Goal: Find specific page/section: Find specific page/section

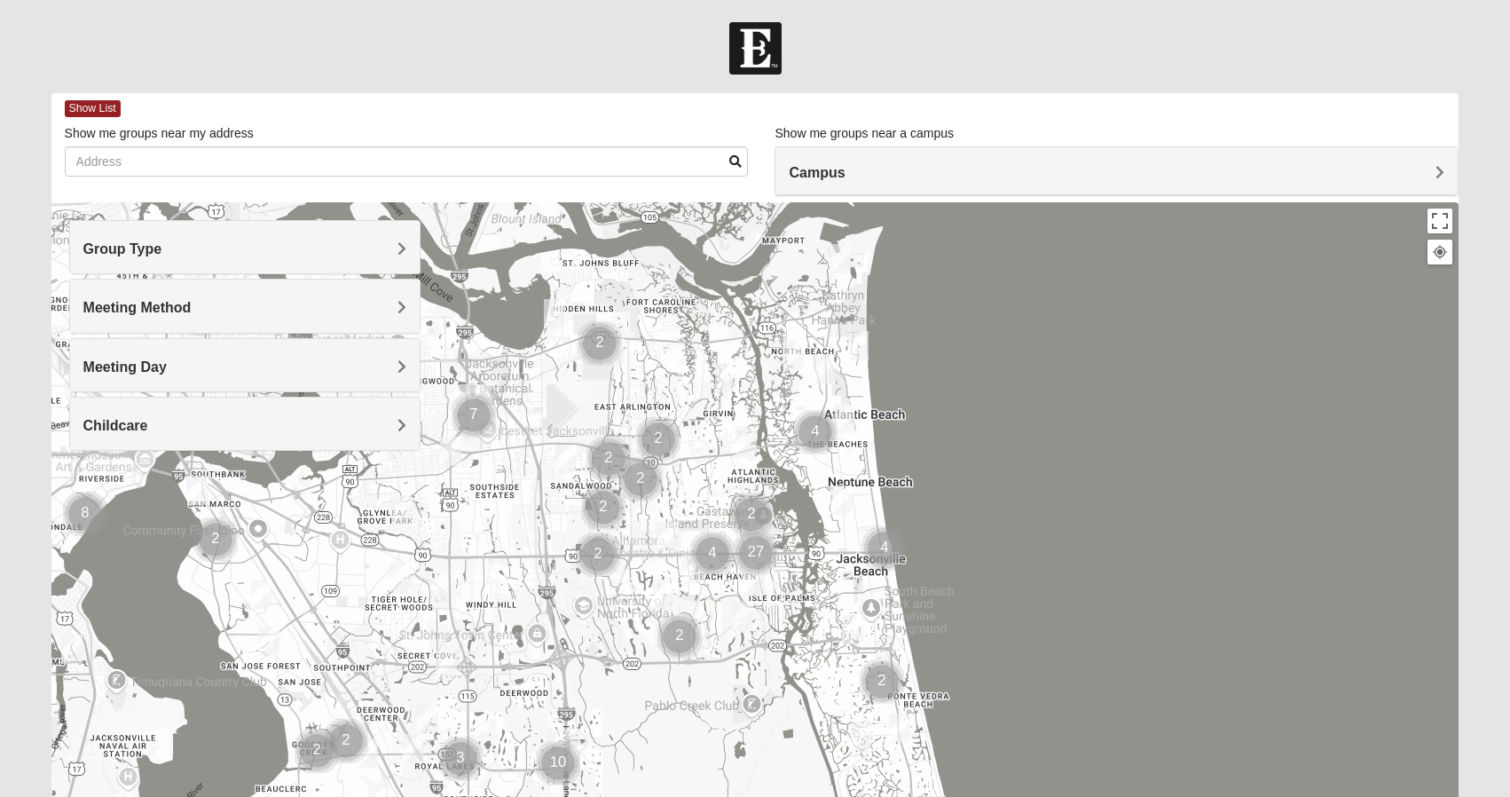
click at [756, 545] on img "Cluster of 27 groups" at bounding box center [756, 553] width 44 height 44
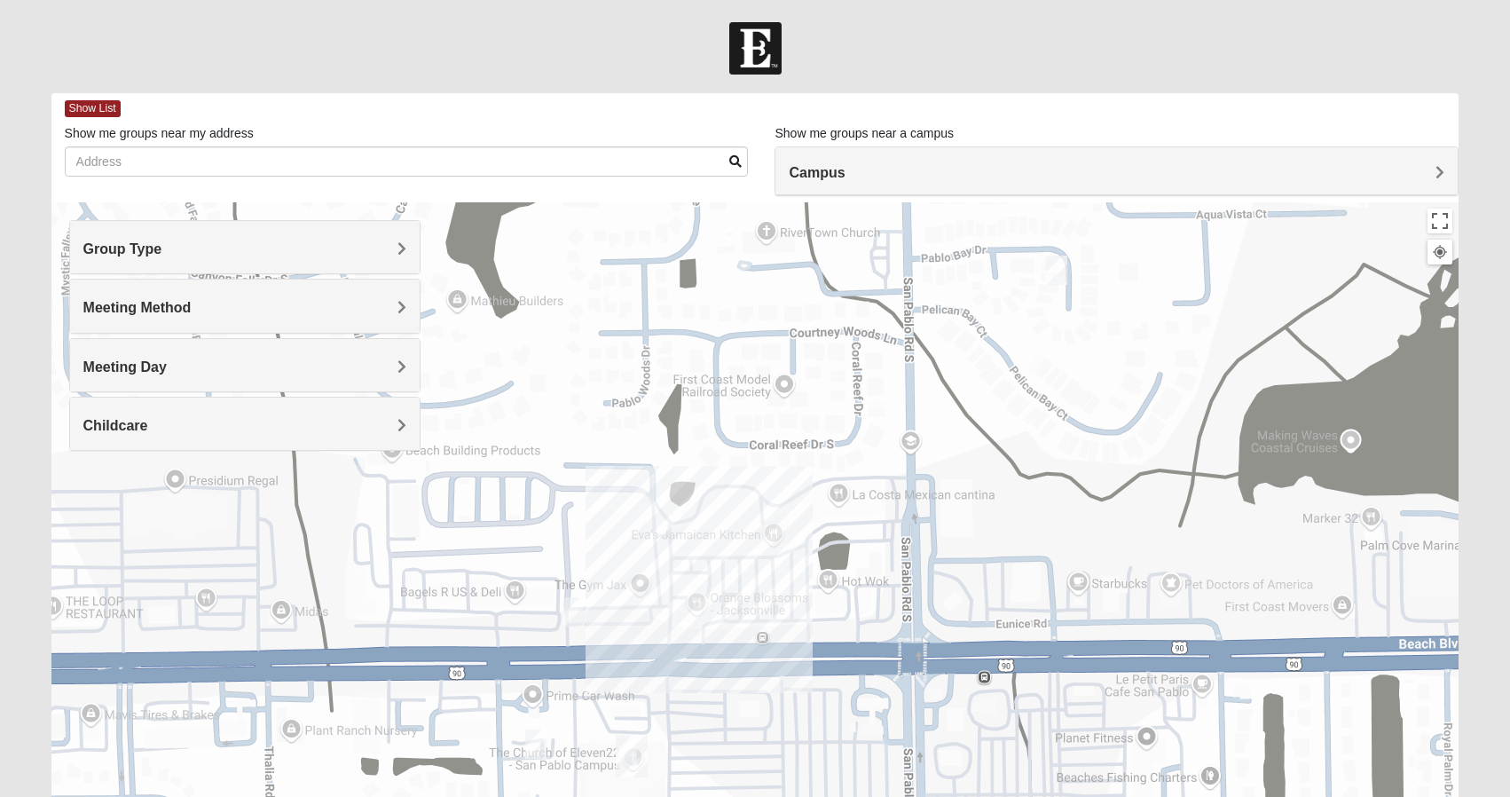
click at [150, 303] on span "Meeting Method" at bounding box center [137, 307] width 108 height 15
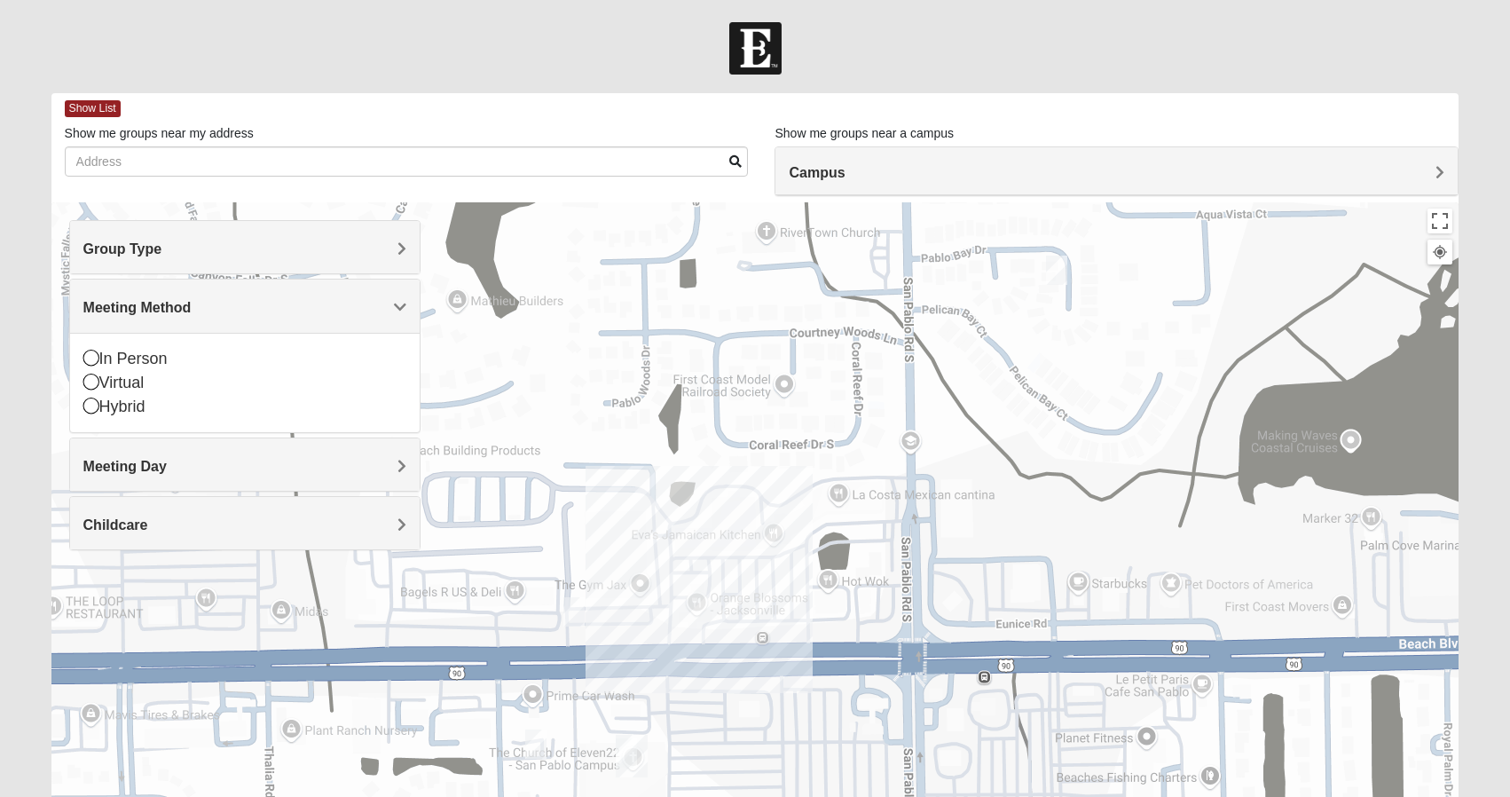
click at [221, 246] on h4 "Group Type" at bounding box center [245, 248] width 324 height 17
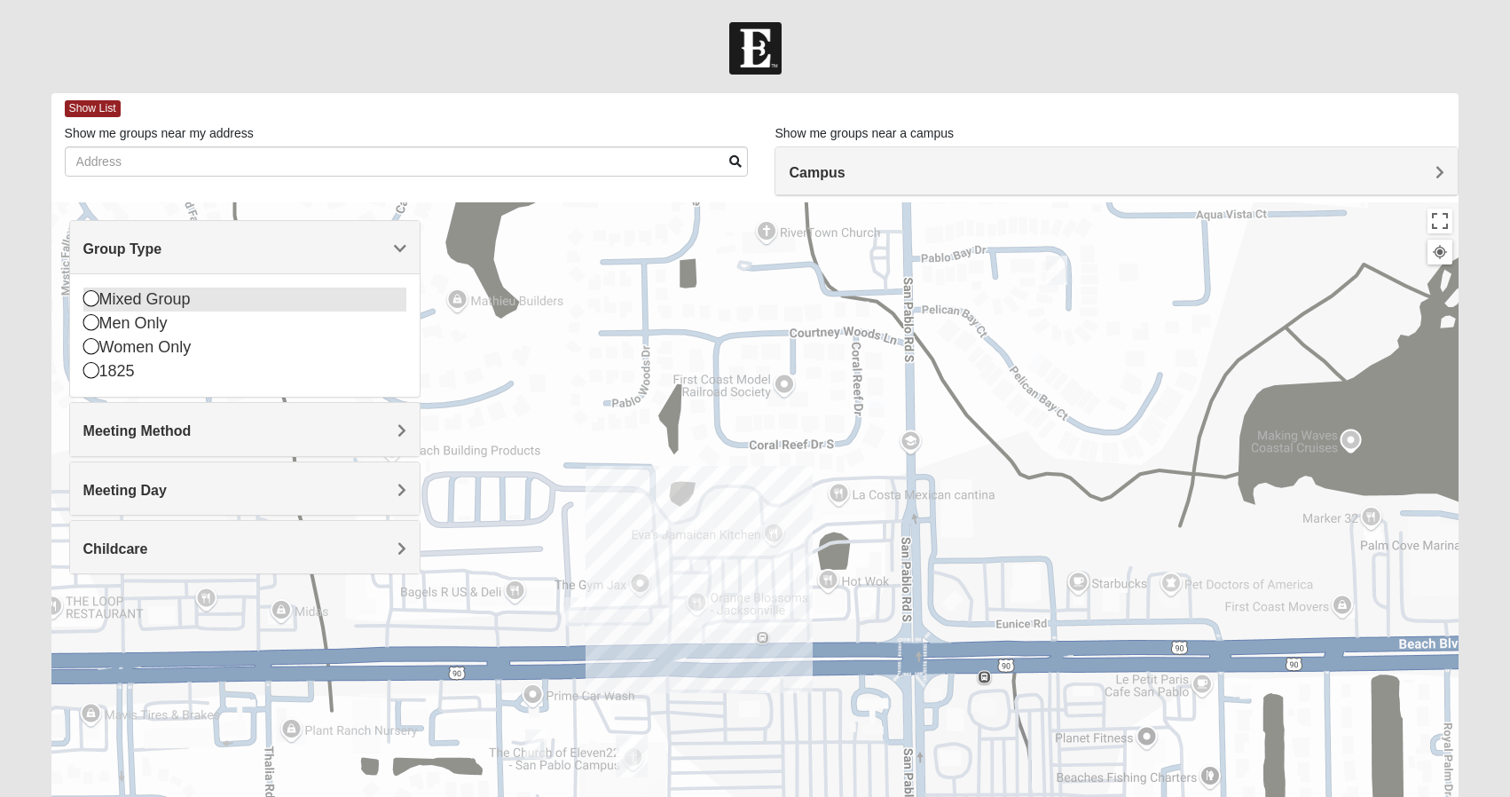
click at [89, 300] on icon at bounding box center [91, 298] width 16 height 16
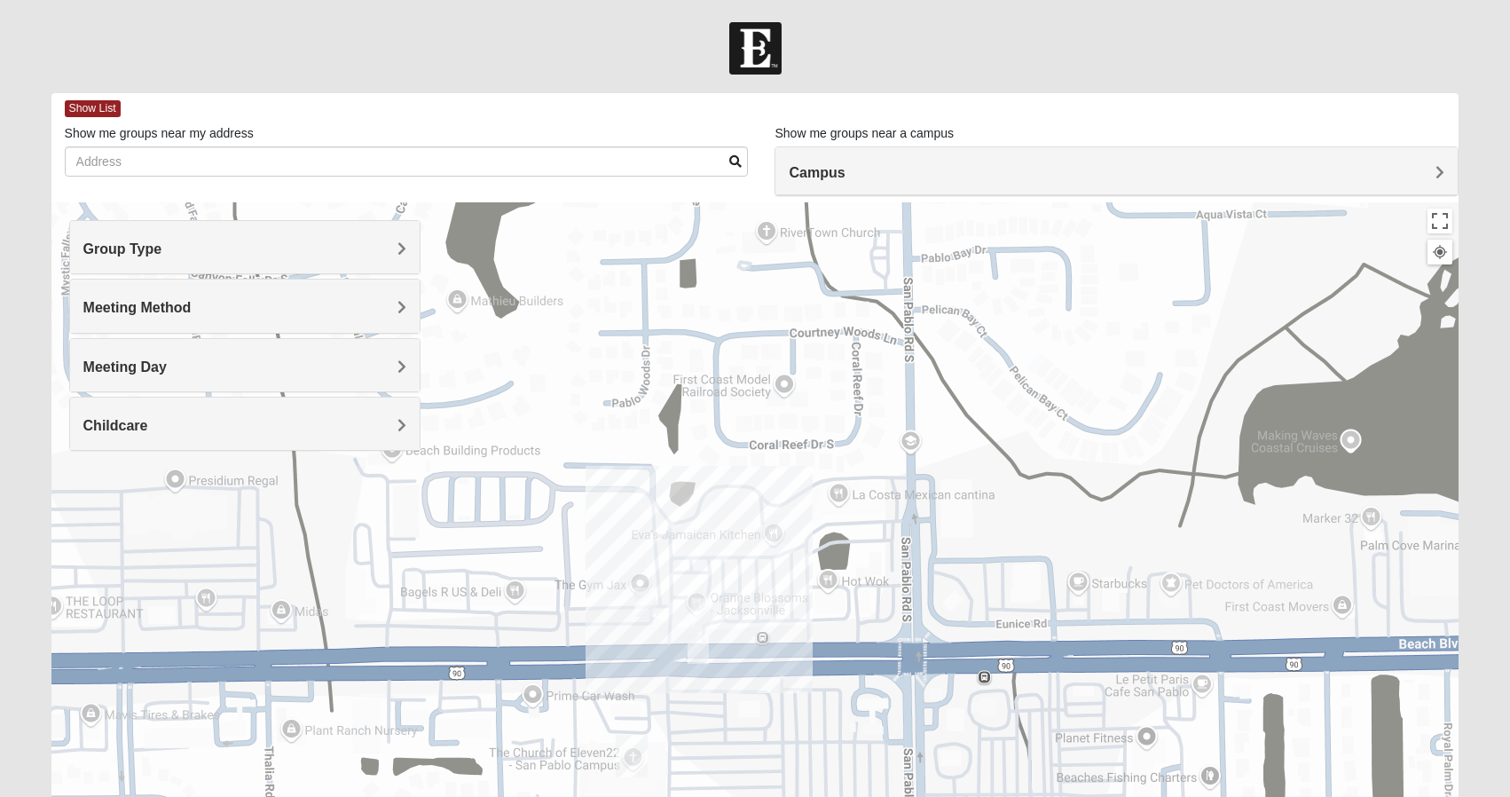
click at [123, 301] on span "Meeting Method" at bounding box center [137, 307] width 108 height 15
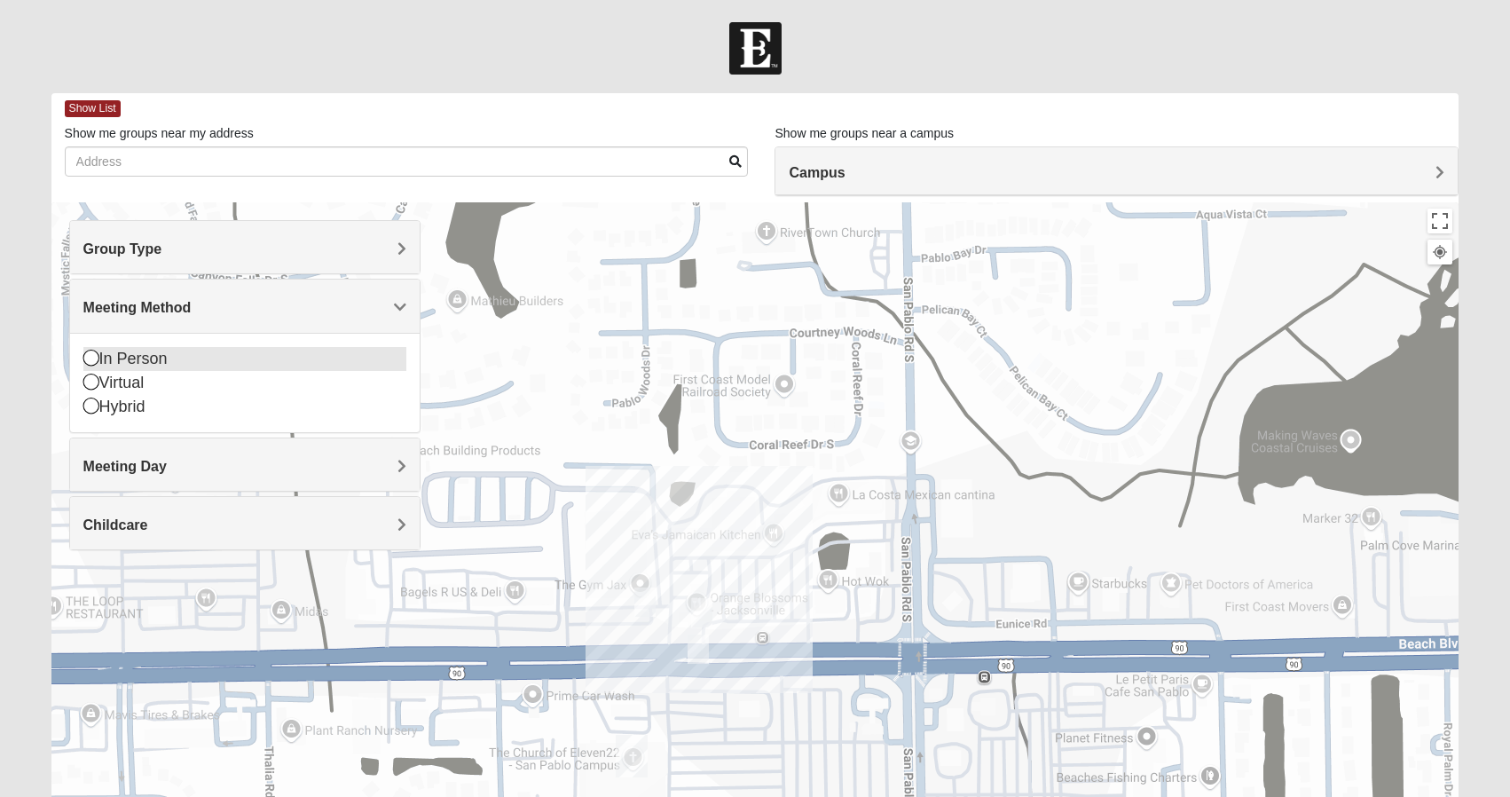
click at [89, 358] on icon at bounding box center [91, 358] width 16 height 16
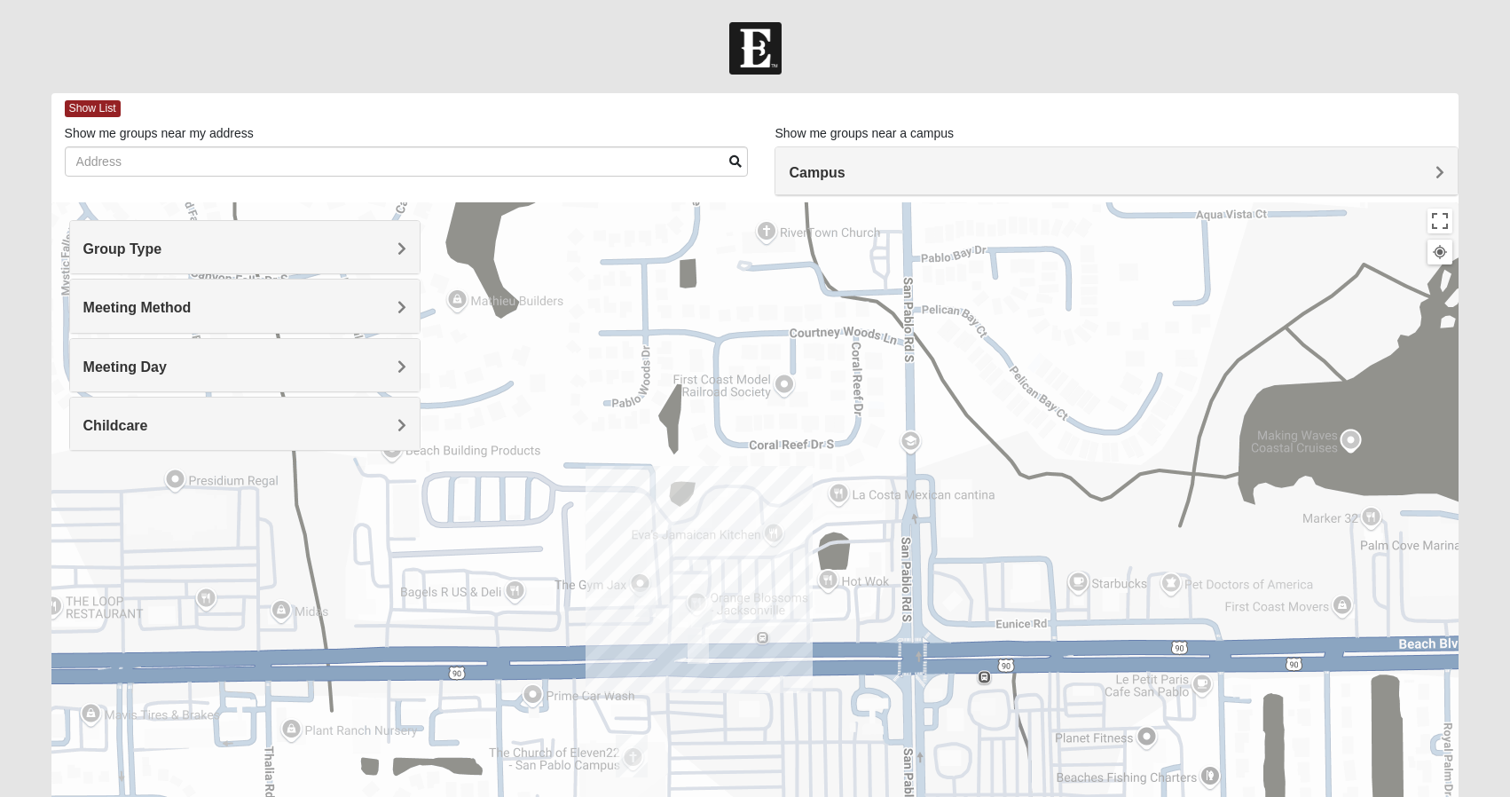
click at [99, 359] on span "Meeting Day" at bounding box center [124, 366] width 83 height 15
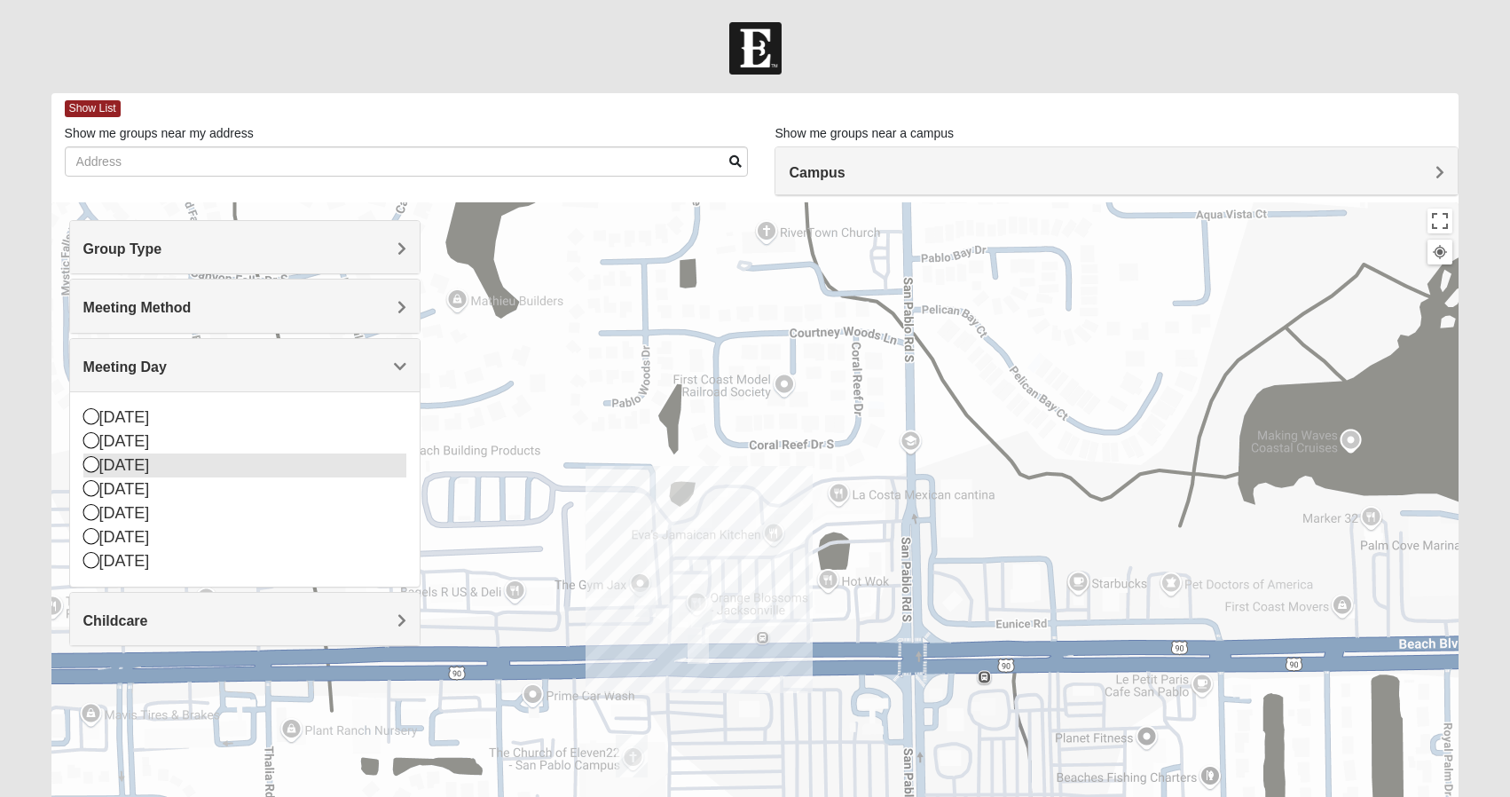
click at [86, 463] on icon at bounding box center [91, 464] width 16 height 16
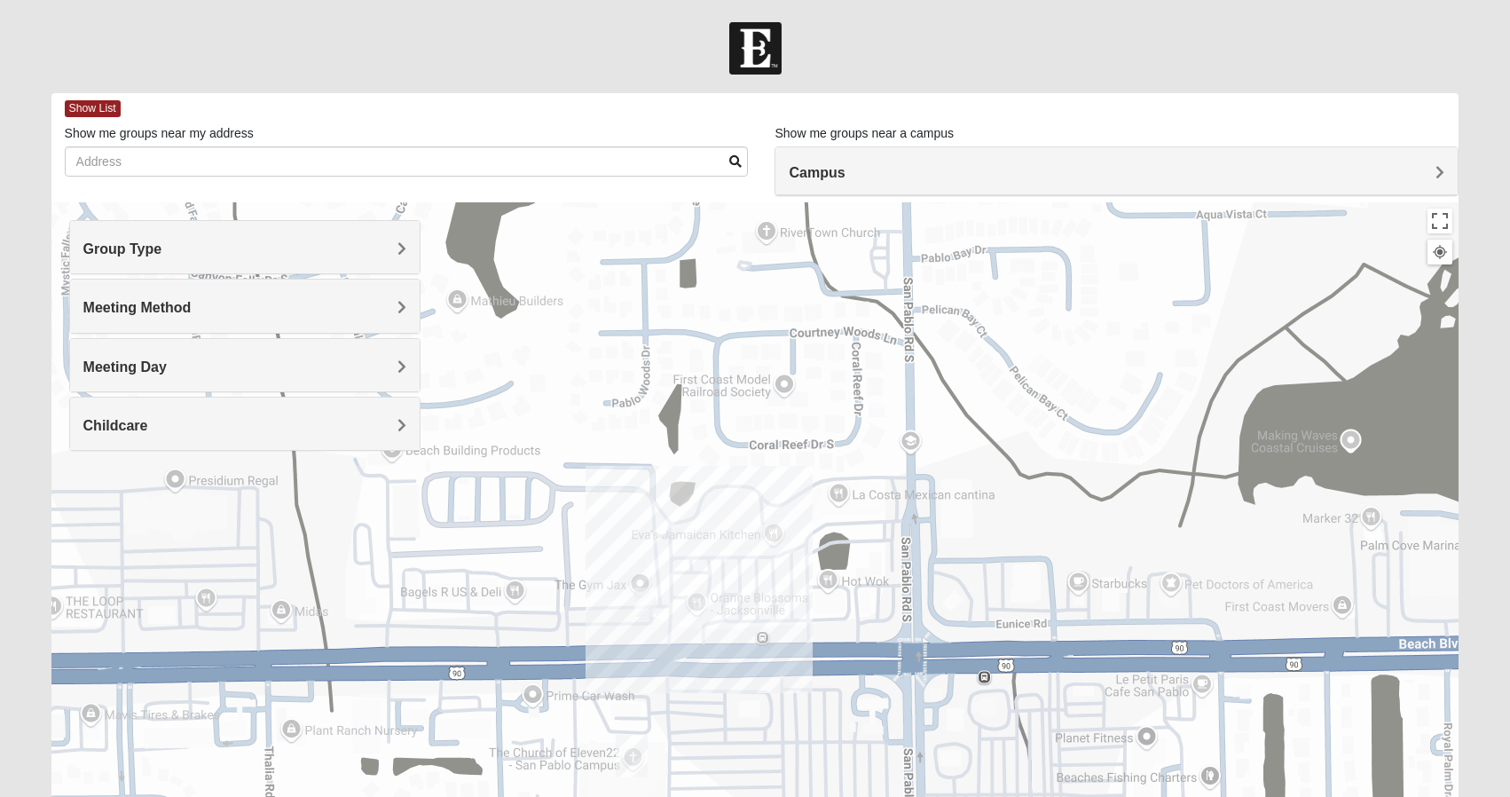
click at [123, 434] on div "Childcare" at bounding box center [245, 424] width 350 height 52
click at [93, 499] on icon at bounding box center [91, 499] width 16 height 16
click at [892, 177] on h4 "Campus" at bounding box center [1117, 172] width 656 height 17
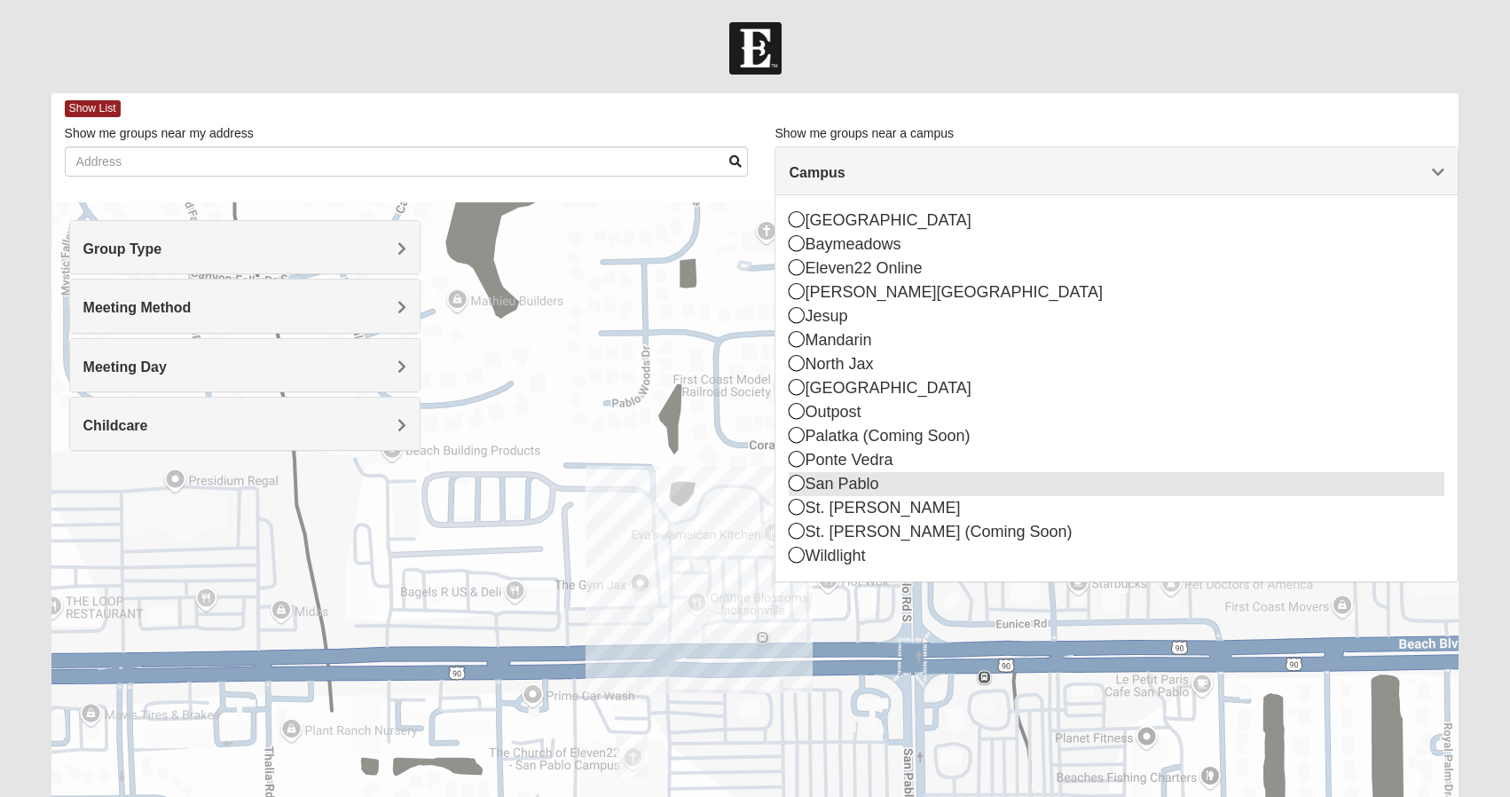
click at [796, 481] on icon at bounding box center [797, 483] width 16 height 16
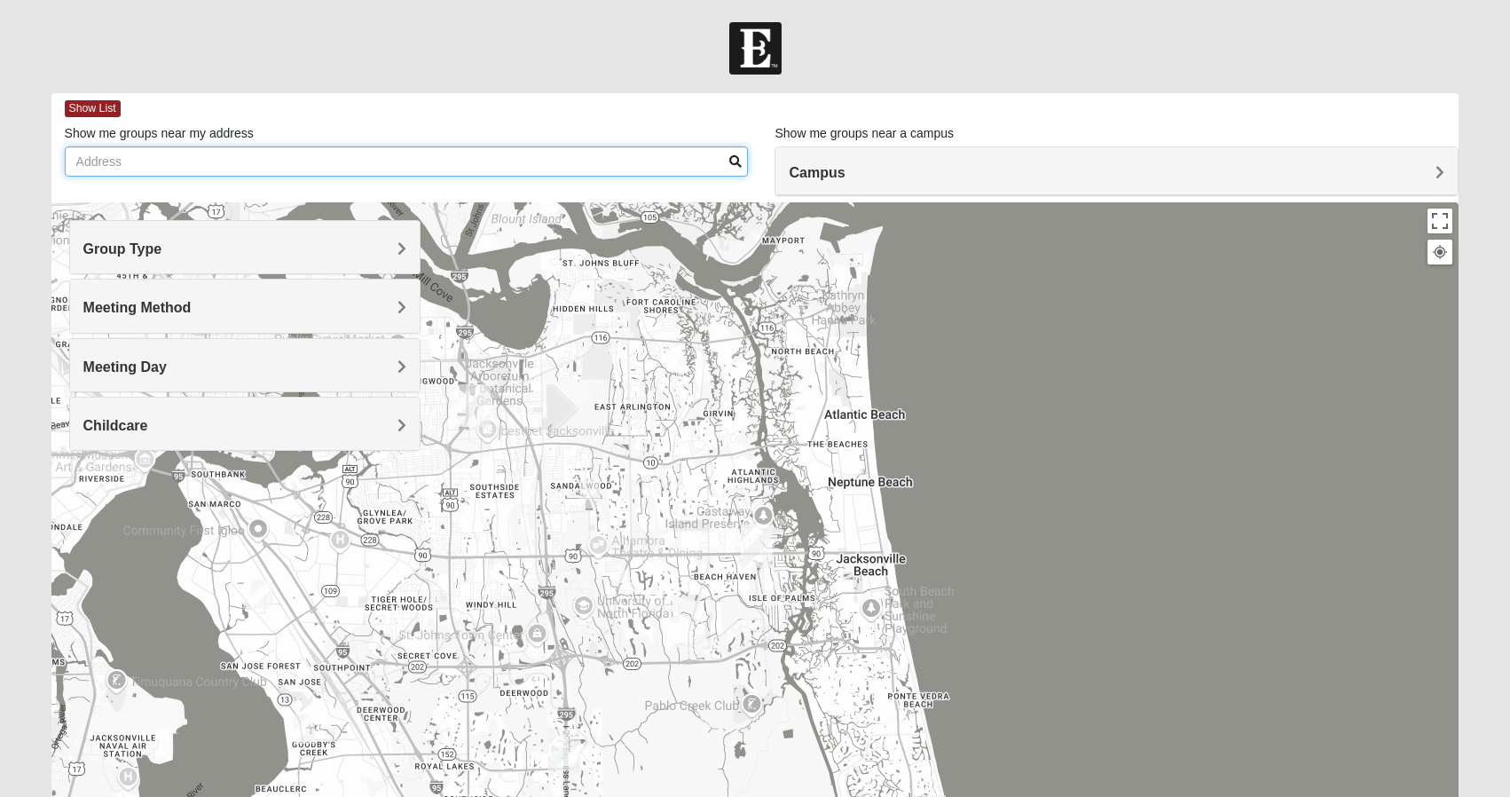
click at [172, 157] on input "Show me groups near my address" at bounding box center [407, 161] width 684 height 30
click at [172, 158] on input "Show me groups near my address" at bounding box center [407, 161] width 684 height 30
type input "[STREET_ADDRESS][US_STATE]"
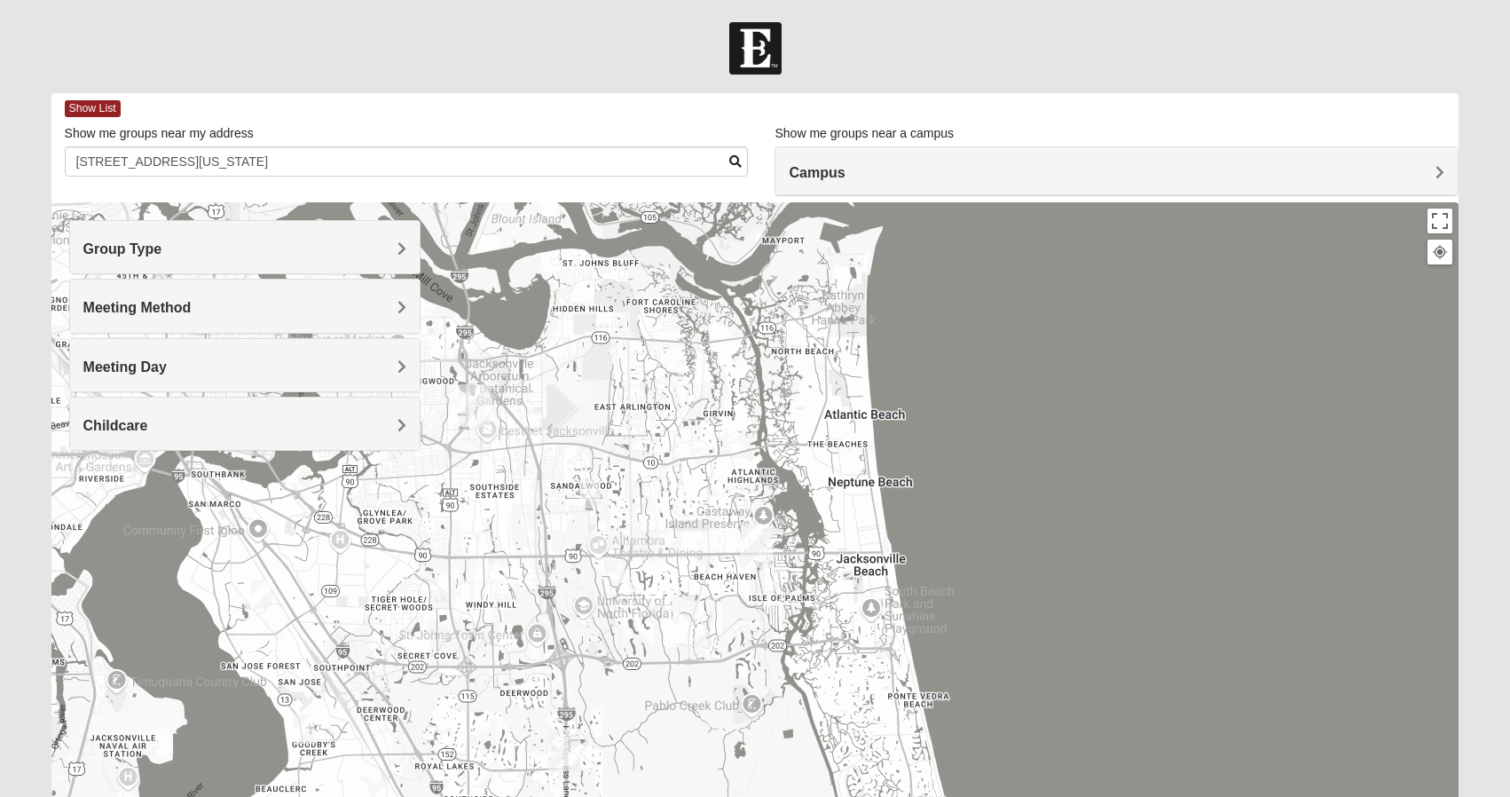
click at [854, 170] on h4 "Campus" at bounding box center [1117, 172] width 656 height 17
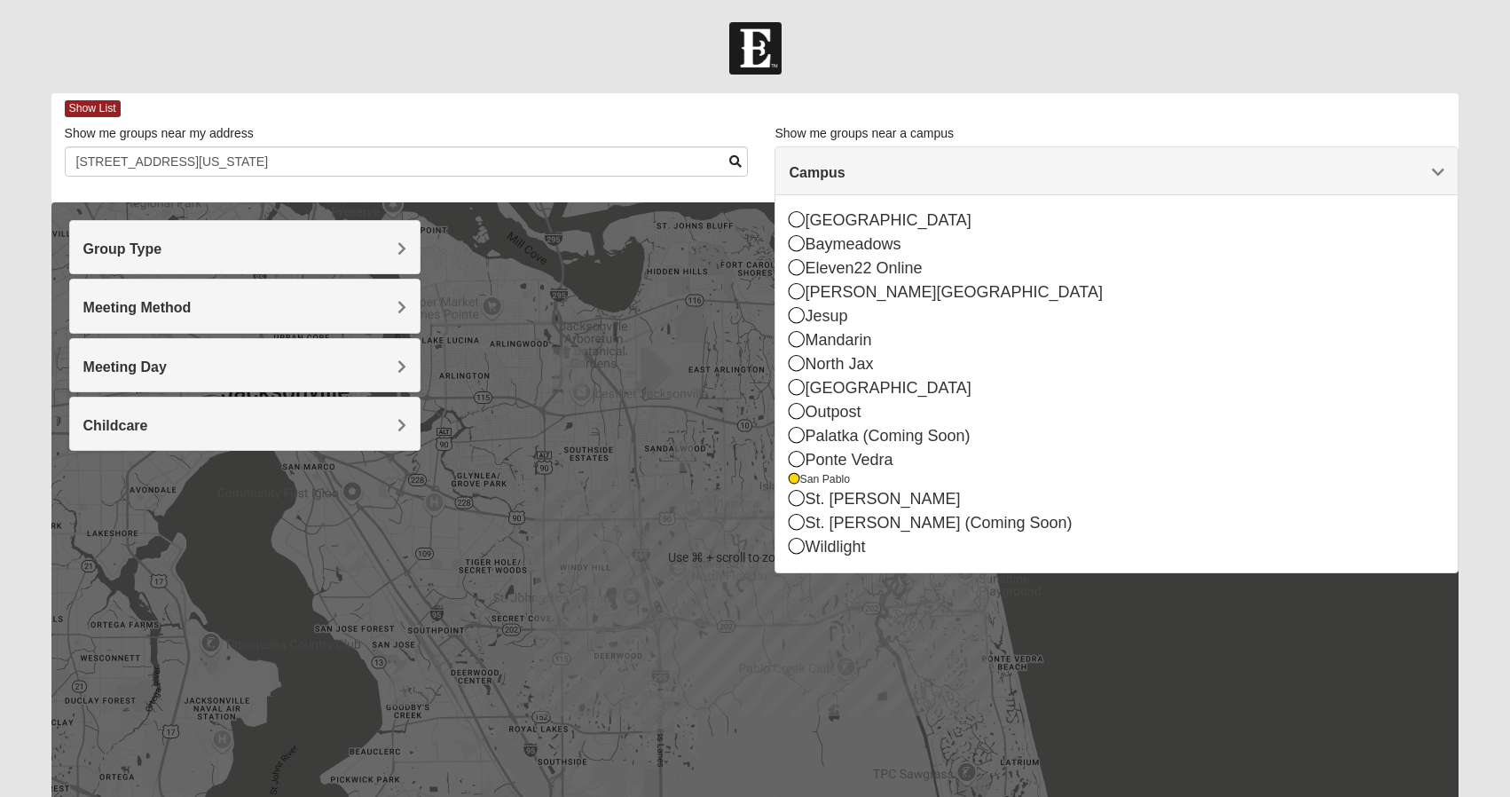
scroll to position [0, 1]
click at [681, 343] on div at bounding box center [755, 557] width 1408 height 710
click at [719, 445] on div at bounding box center [755, 557] width 1408 height 710
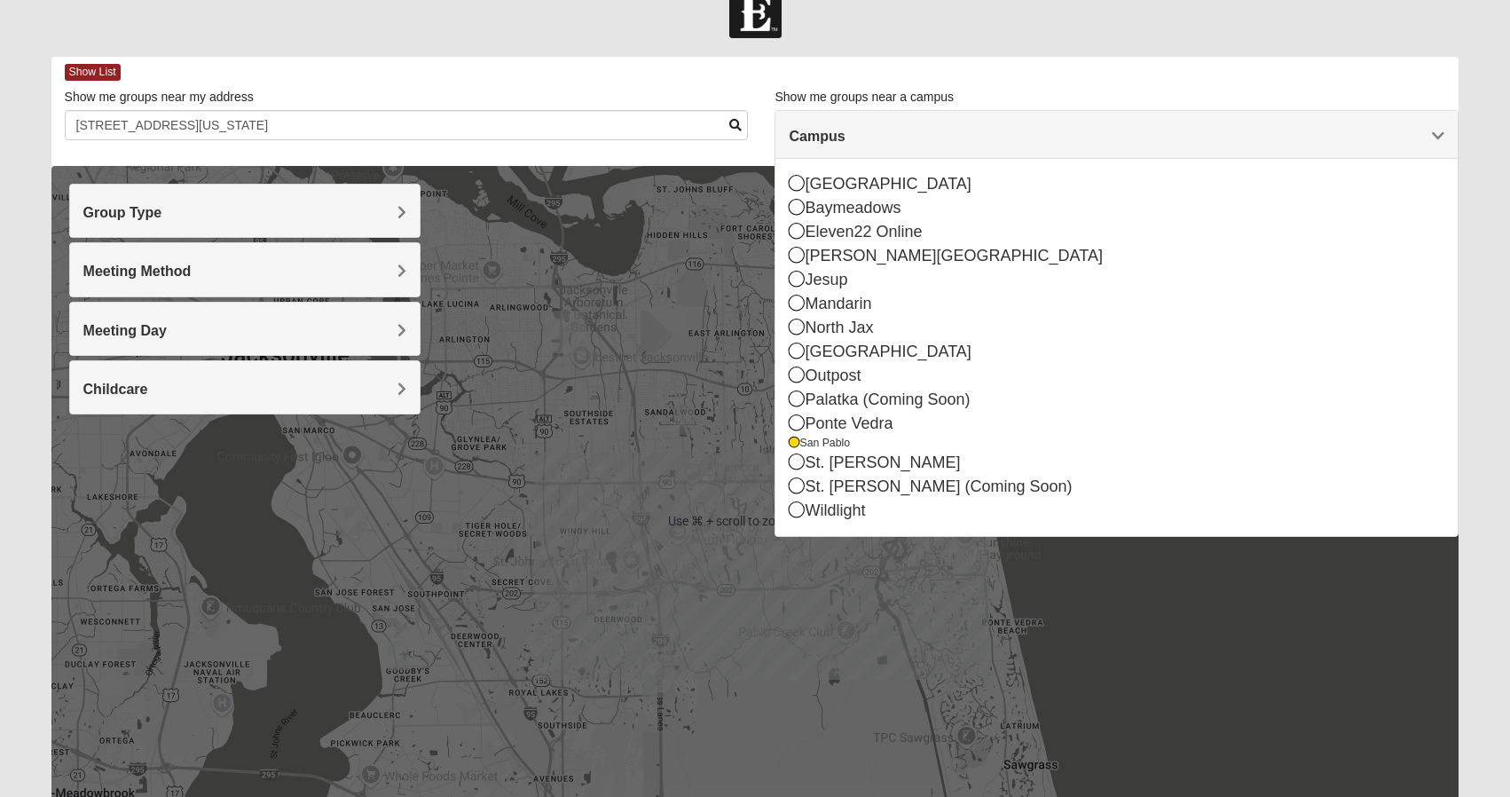
scroll to position [41, 0]
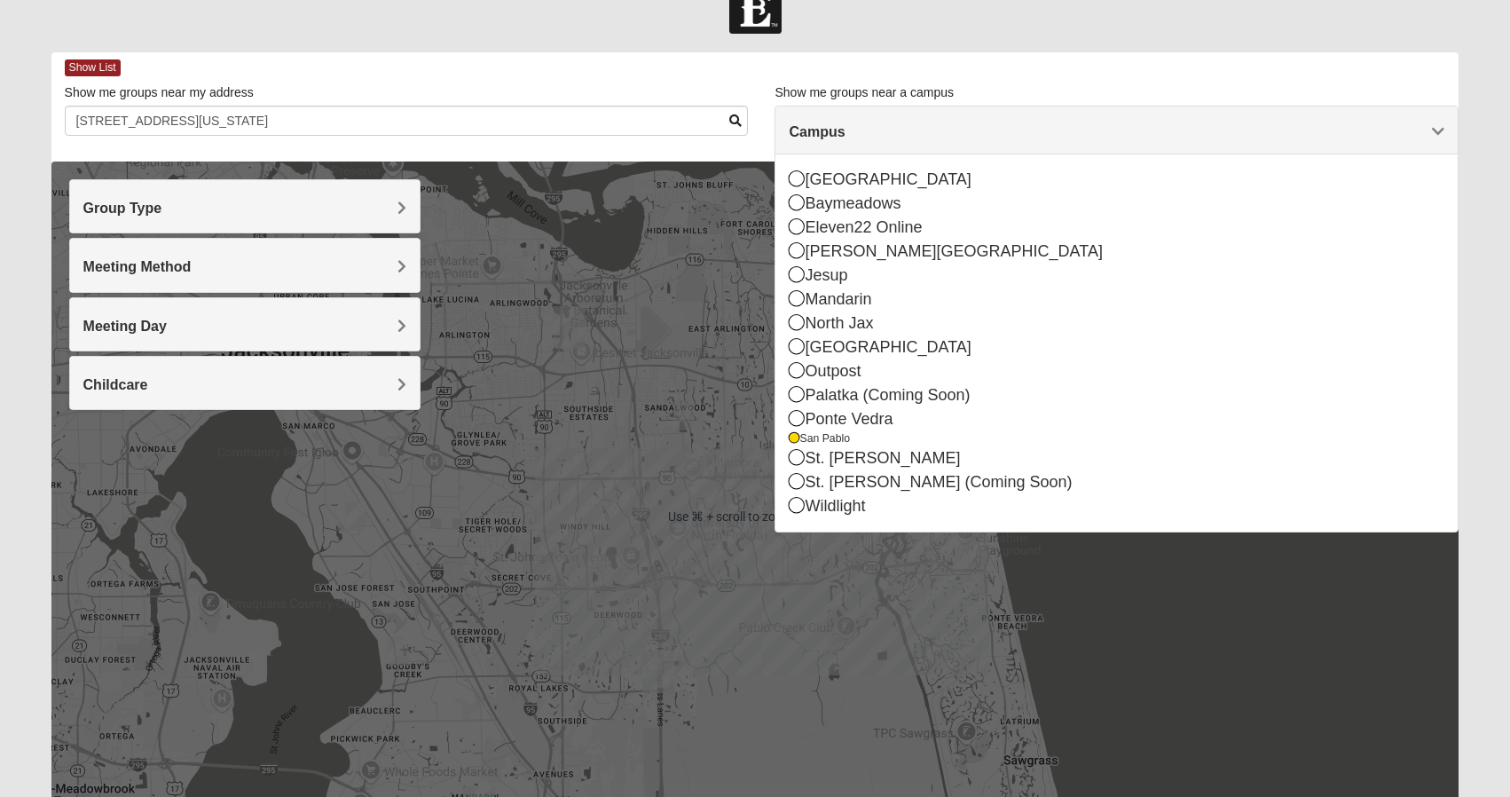
click at [754, 489] on div at bounding box center [755, 516] width 1408 height 710
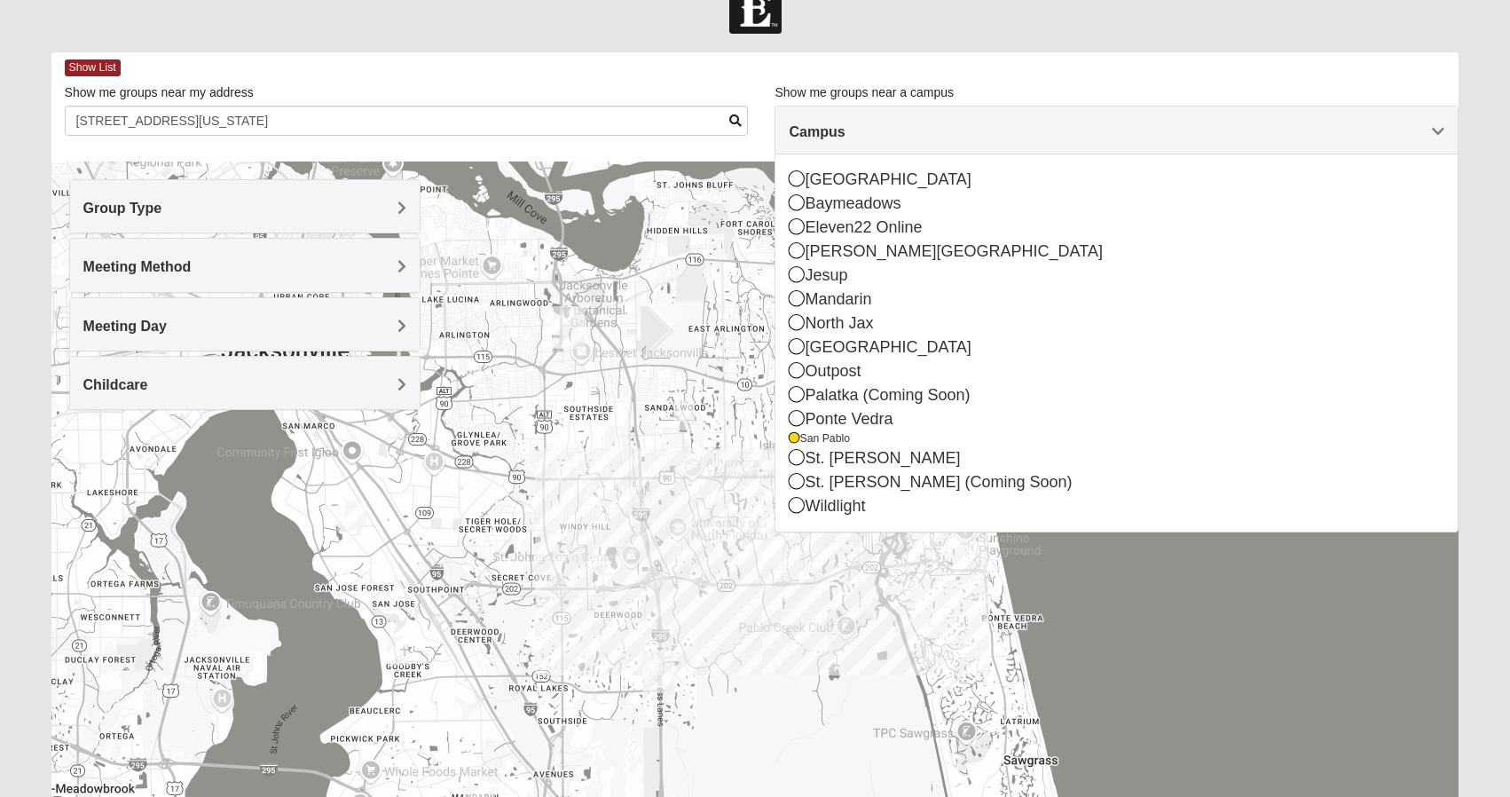
click at [754, 489] on div at bounding box center [755, 516] width 1408 height 710
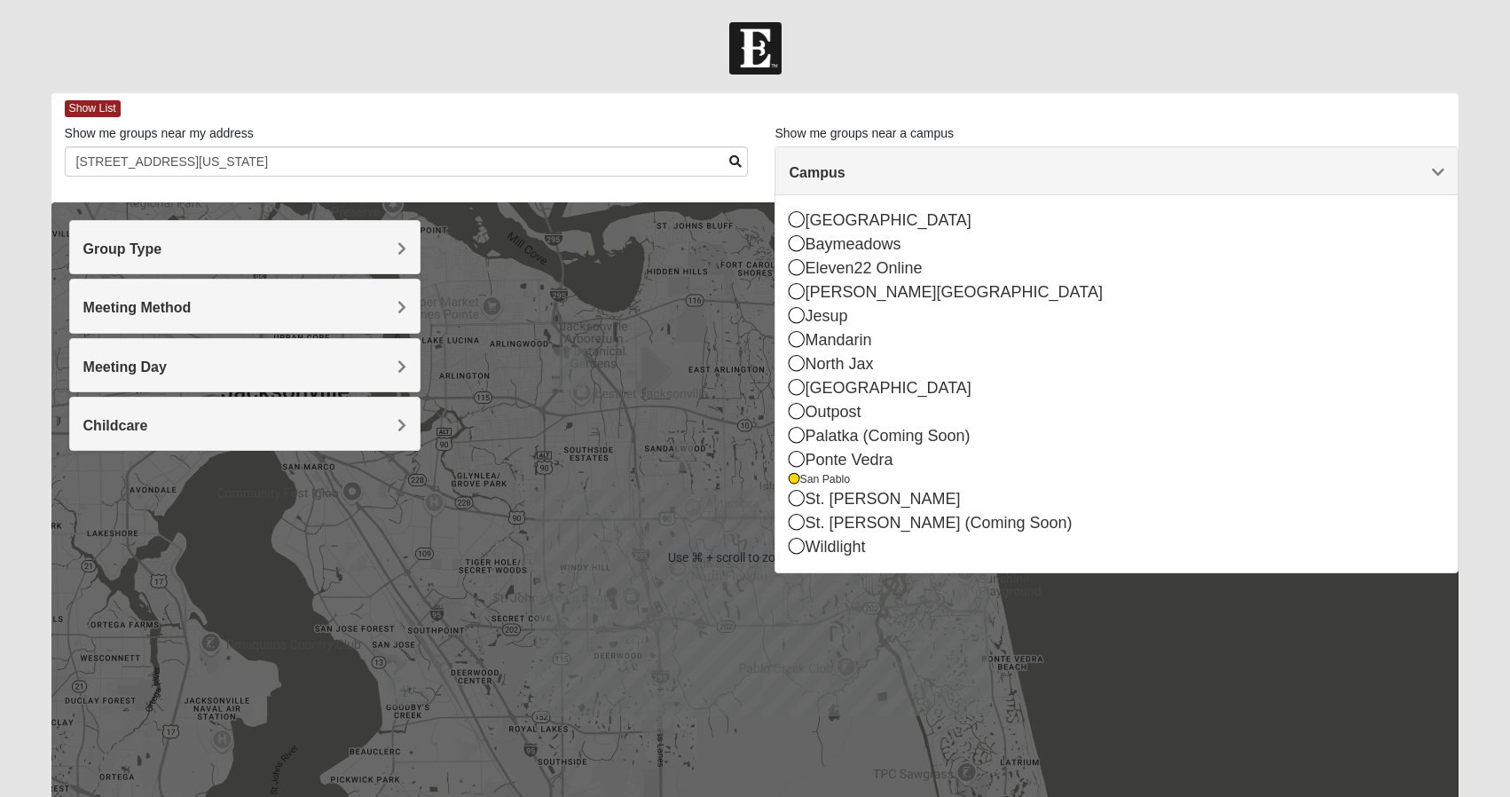
scroll to position [0, 0]
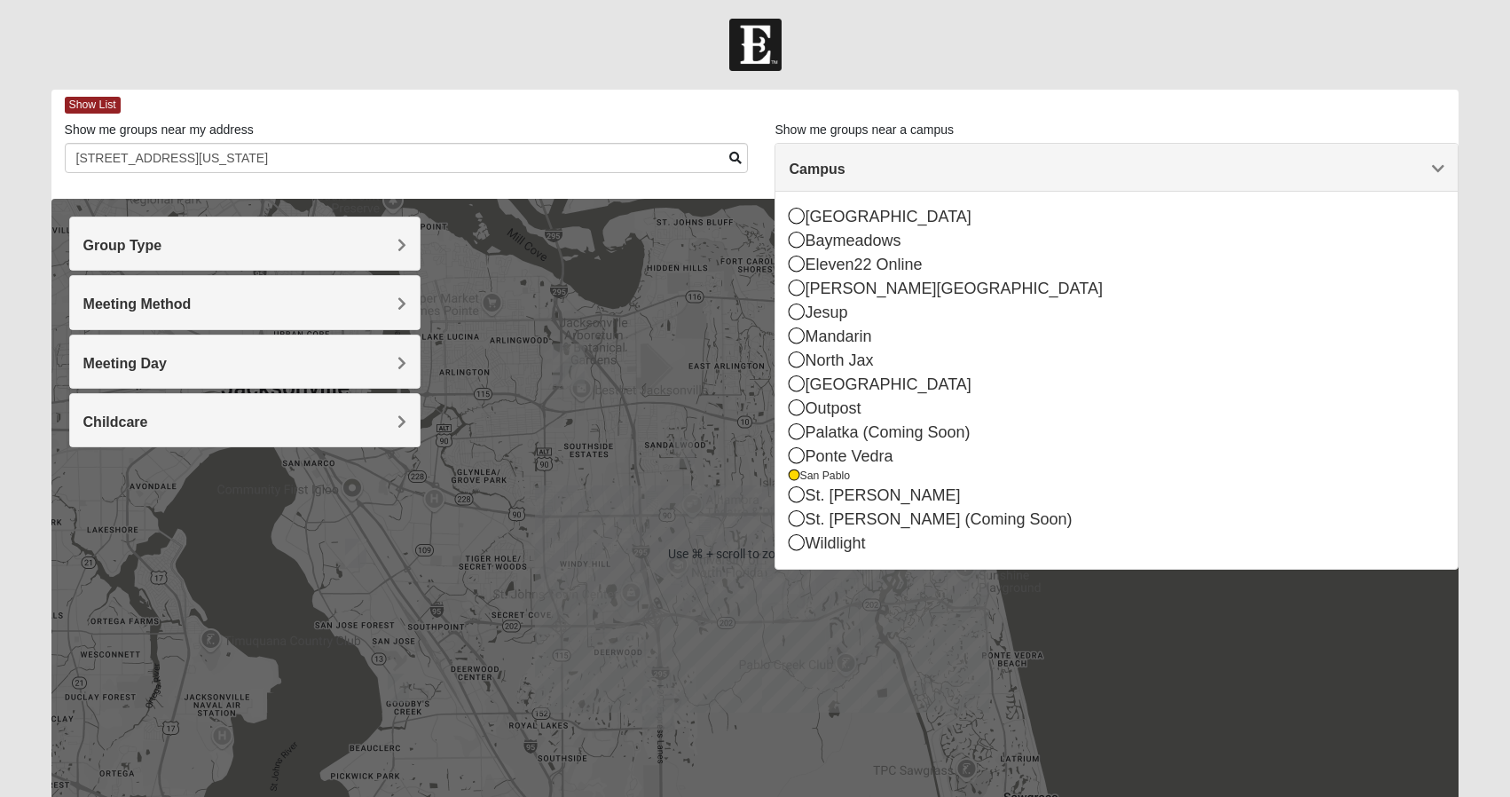
click at [628, 390] on div at bounding box center [755, 554] width 1408 height 710
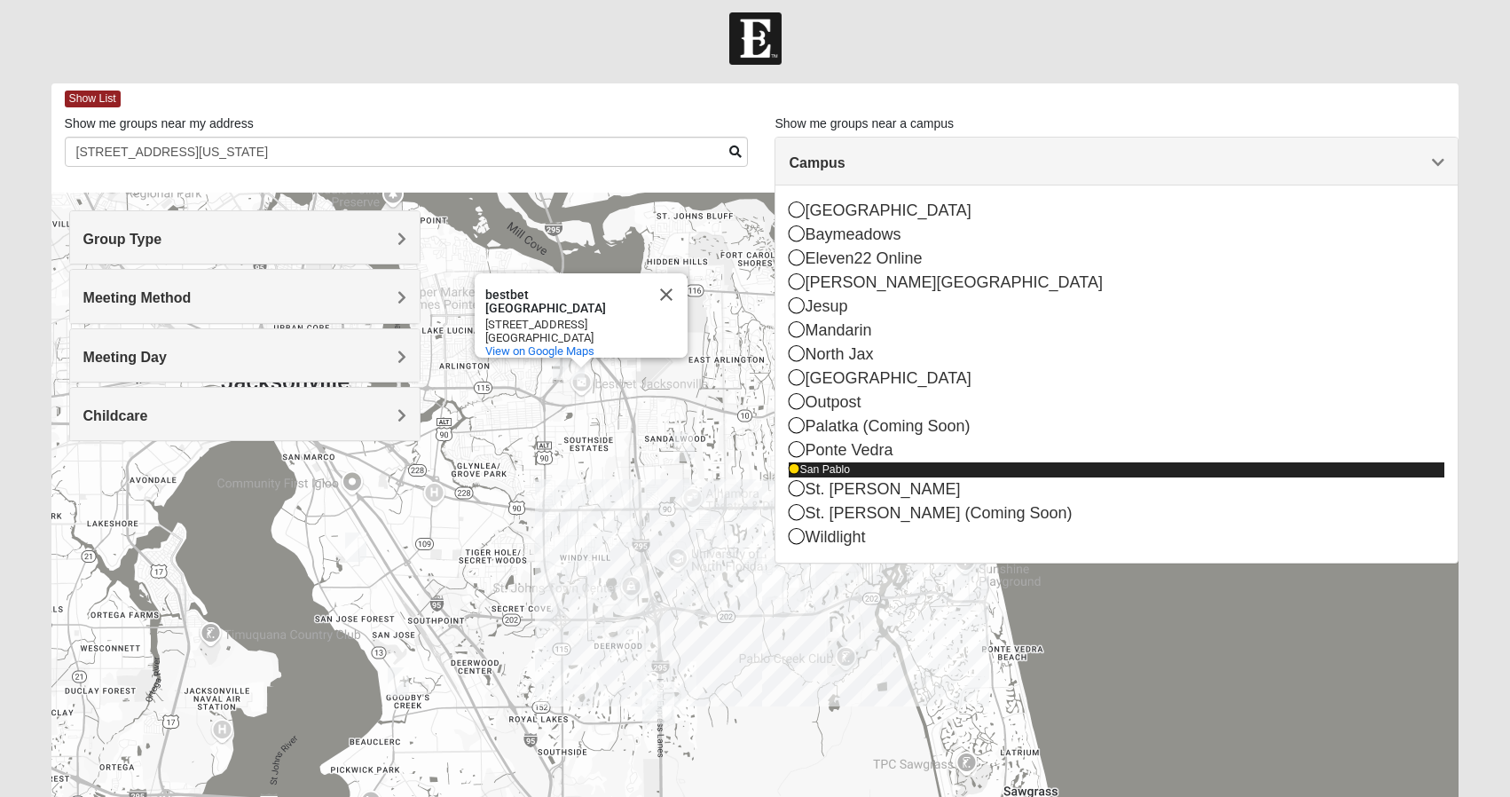
click at [808, 469] on div "San Pablo" at bounding box center [1117, 469] width 656 height 15
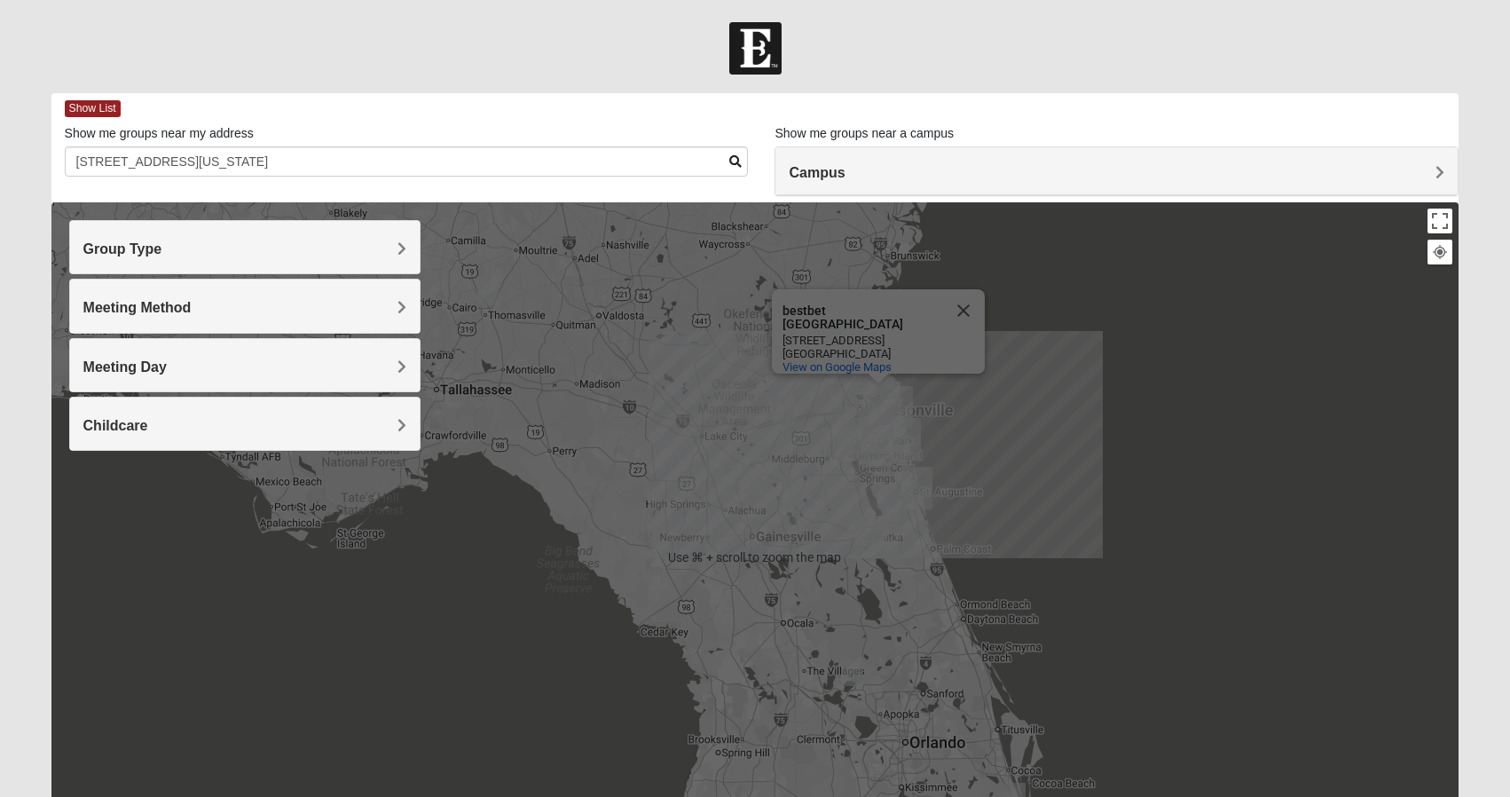
scroll to position [0, 0]
click at [1134, 461] on div "bestbet [GEOGRAPHIC_DATA] bestbet [GEOGRAPHIC_DATA] [STREET_ADDRESS] View on Go…" at bounding box center [755, 557] width 1408 height 710
click at [869, 485] on div "bestbet [GEOGRAPHIC_DATA] bestbet [GEOGRAPHIC_DATA] [STREET_ADDRESS] View on Go…" at bounding box center [755, 557] width 1408 height 710
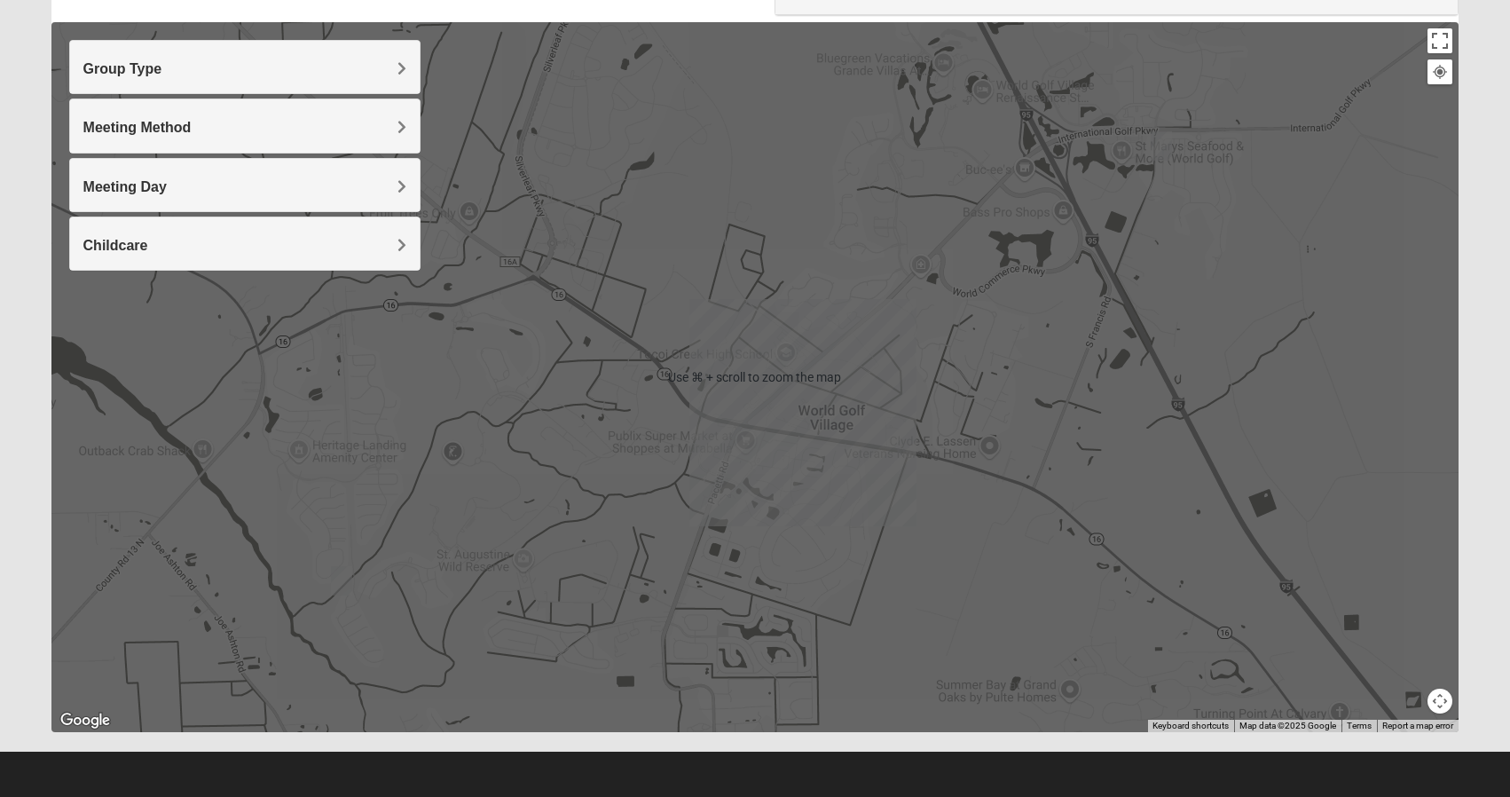
scroll to position [180, 0]
click at [869, 485] on div "bestbet [GEOGRAPHIC_DATA] bestbet [GEOGRAPHIC_DATA] [STREET_ADDRESS] View on Go…" at bounding box center [755, 377] width 1408 height 710
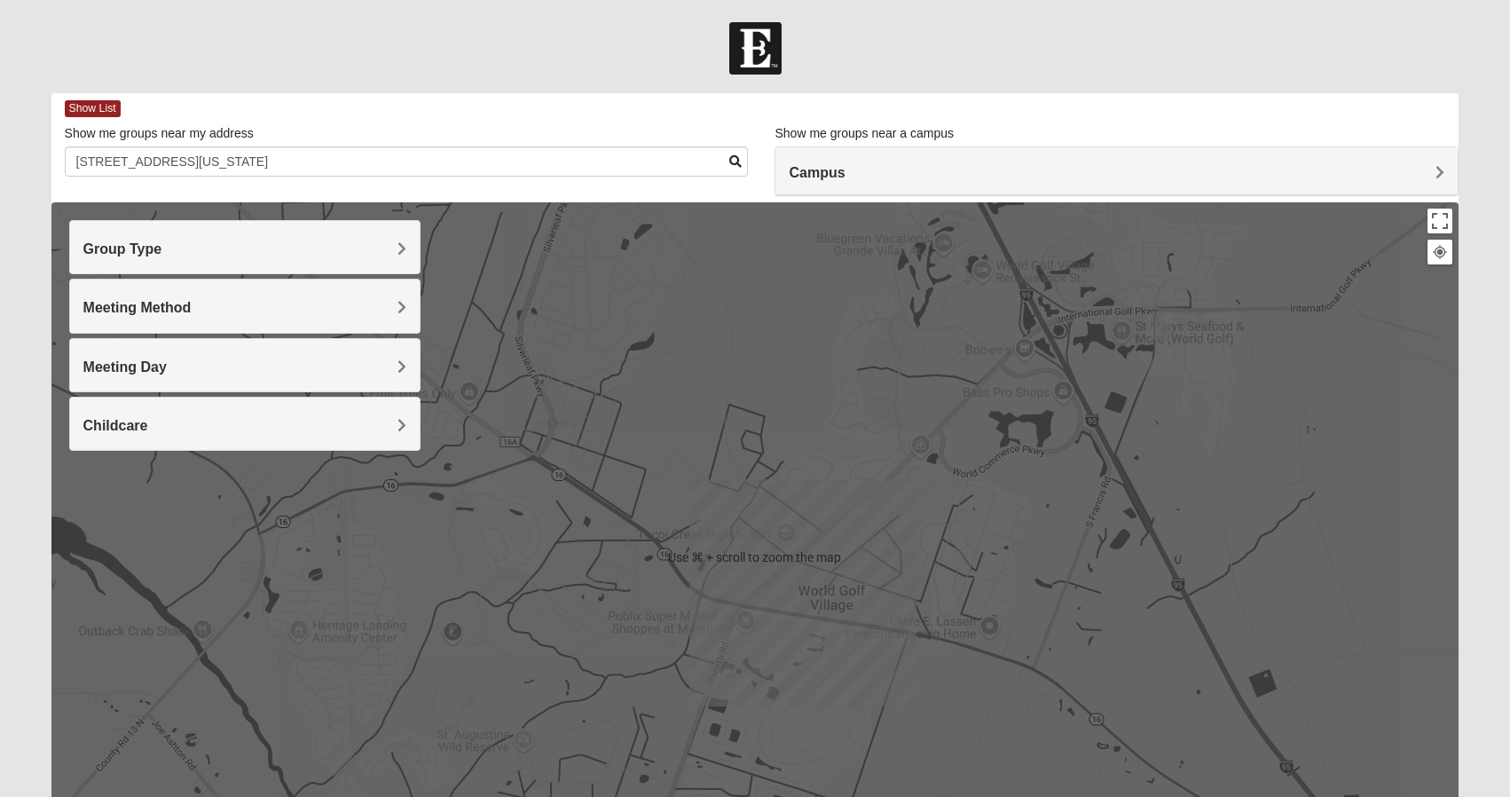
scroll to position [0, 0]
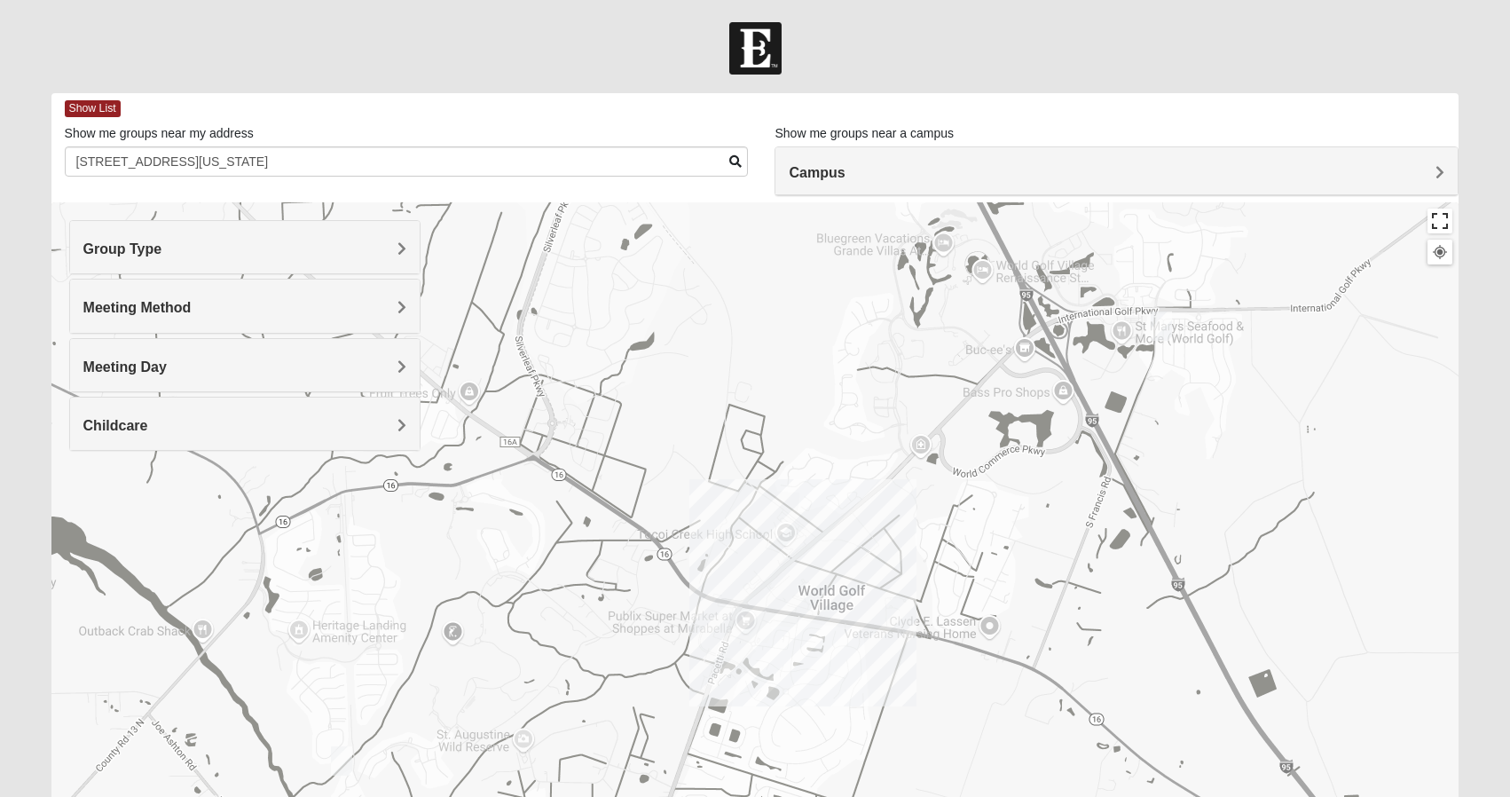
click at [1433, 214] on button "Toggle fullscreen view" at bounding box center [1440, 221] width 25 height 25
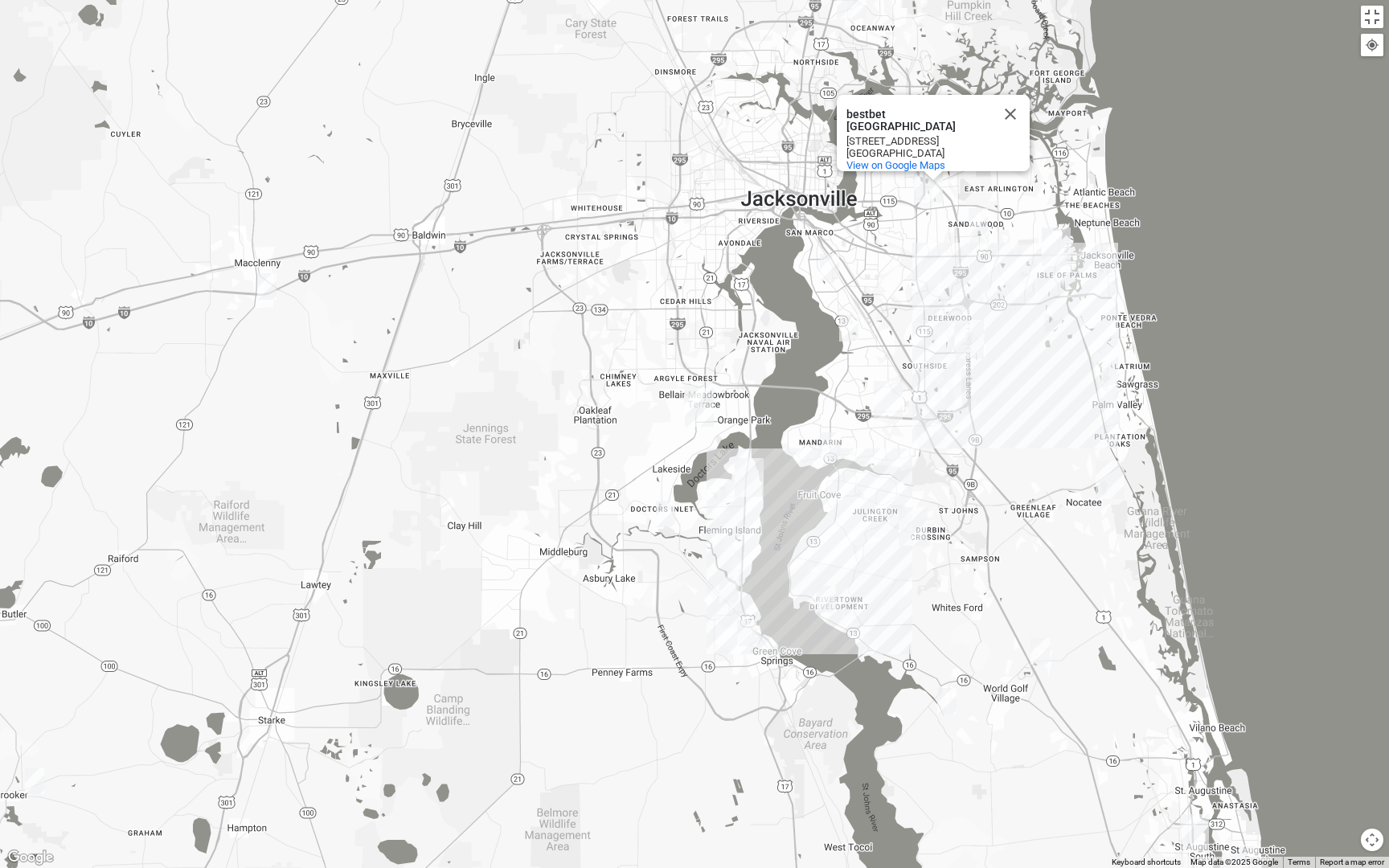
drag, startPoint x: 987, startPoint y: 288, endPoint x: 997, endPoint y: 657, distance: 369.1
click at [997, 657] on div "bestbet [GEOGRAPHIC_DATA] bestbet [GEOGRAPHIC_DATA] [STREET_ADDRESS] View on Go…" at bounding box center [694, 434] width 1389 height 868
click at [1013, 252] on div "bestbet [GEOGRAPHIC_DATA] bestbet [GEOGRAPHIC_DATA] [STREET_ADDRESS] View on Go…" at bounding box center [694, 434] width 1389 height 868
click at [900, 159] on span "View on Google Maps" at bounding box center [895, 165] width 99 height 12
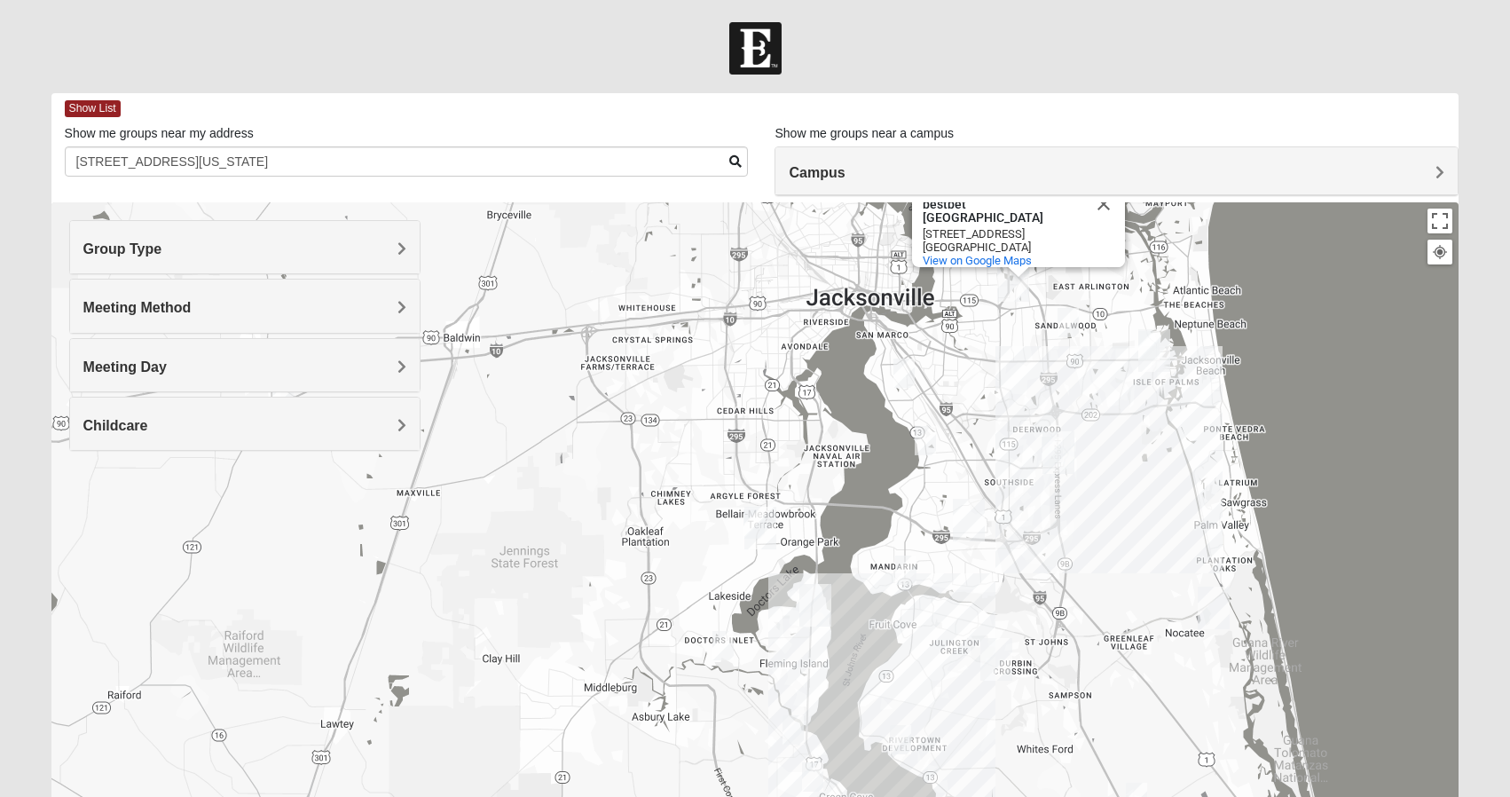
click at [1146, 350] on img "San Pablo" at bounding box center [1154, 350] width 32 height 43
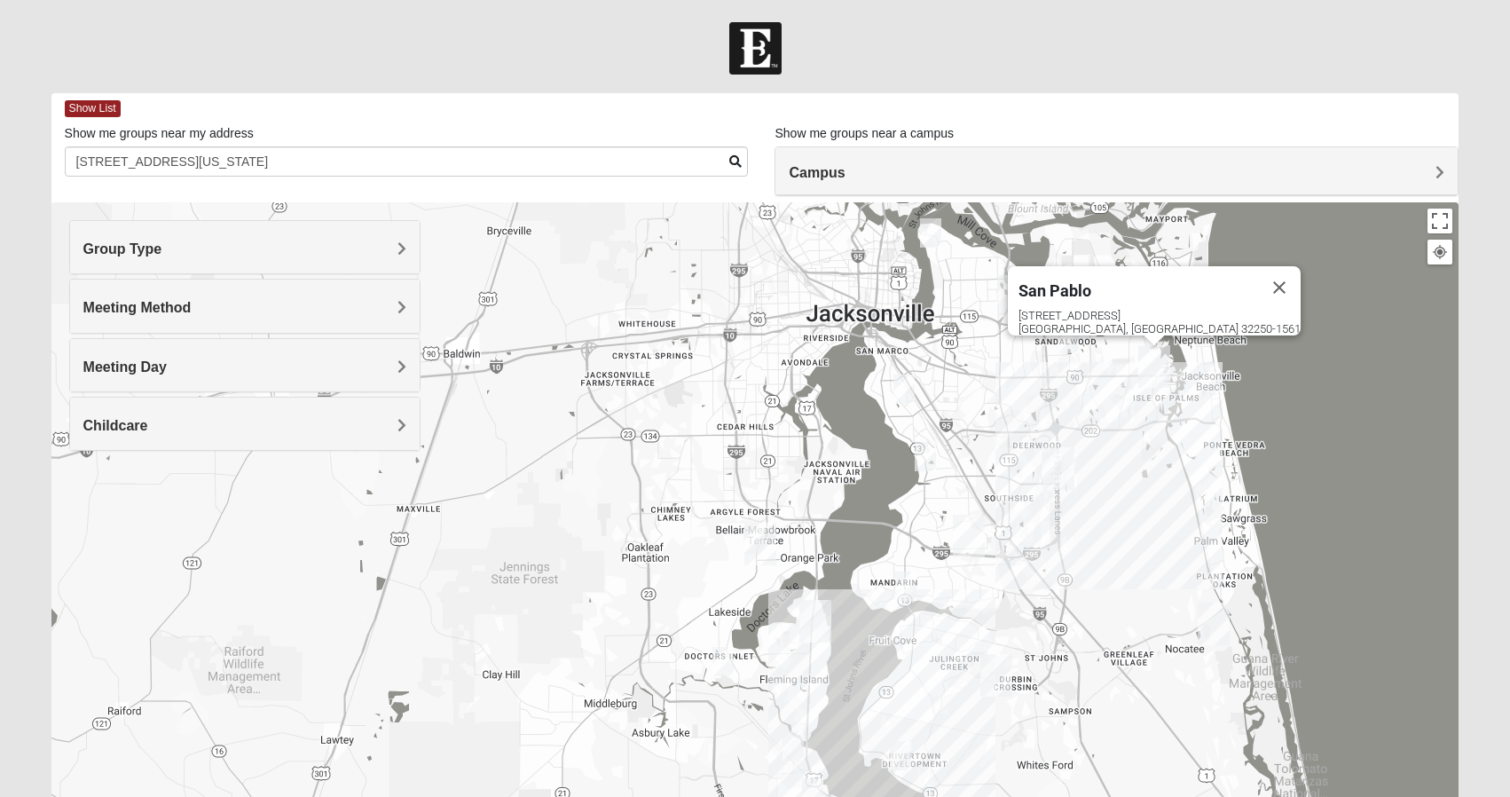
click at [1128, 407] on div "[GEOGRAPHIC_DATA] [STREET_ADDRESS]" at bounding box center [755, 557] width 1408 height 710
click at [1105, 378] on div "[GEOGRAPHIC_DATA] [STREET_ADDRESS]" at bounding box center [755, 557] width 1408 height 710
